Goal: Transaction & Acquisition: Purchase product/service

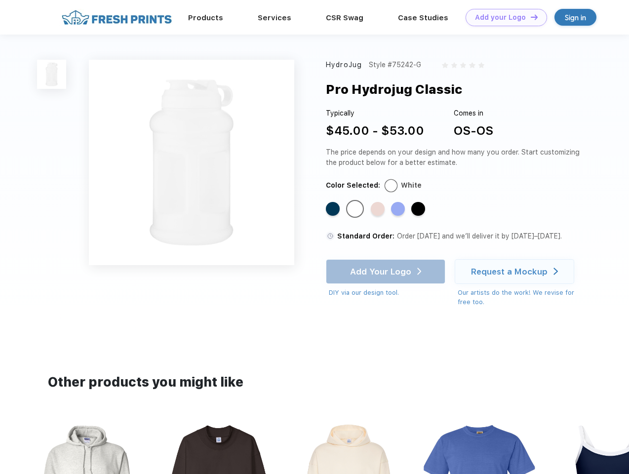
click at [503, 17] on link "Add your Logo Design Tool" at bounding box center [506, 17] width 81 height 17
click at [0, 0] on div "Design Tool" at bounding box center [0, 0] width 0 height 0
click at [530, 17] on link "Add your Logo Design Tool" at bounding box center [506, 17] width 81 height 17
click at [52, 74] on img at bounding box center [51, 74] width 29 height 29
click at [334, 209] on div "Standard Color" at bounding box center [333, 209] width 14 height 14
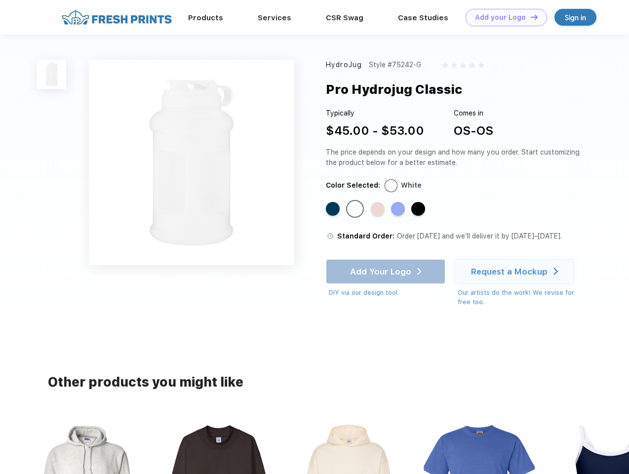
click at [356, 209] on div "Standard Color" at bounding box center [355, 209] width 14 height 14
click at [379, 209] on div "Standard Color" at bounding box center [378, 209] width 14 height 14
click at [399, 209] on div "Standard Color" at bounding box center [398, 209] width 14 height 14
click at [419, 209] on div "Standard Color" at bounding box center [418, 209] width 14 height 14
click at [387, 272] on div "Add Your Logo DIY via our design tool. Ah shoot! This product isn't up in our d…" at bounding box center [385, 278] width 119 height 39
